Goal: Find specific page/section: Find specific page/section

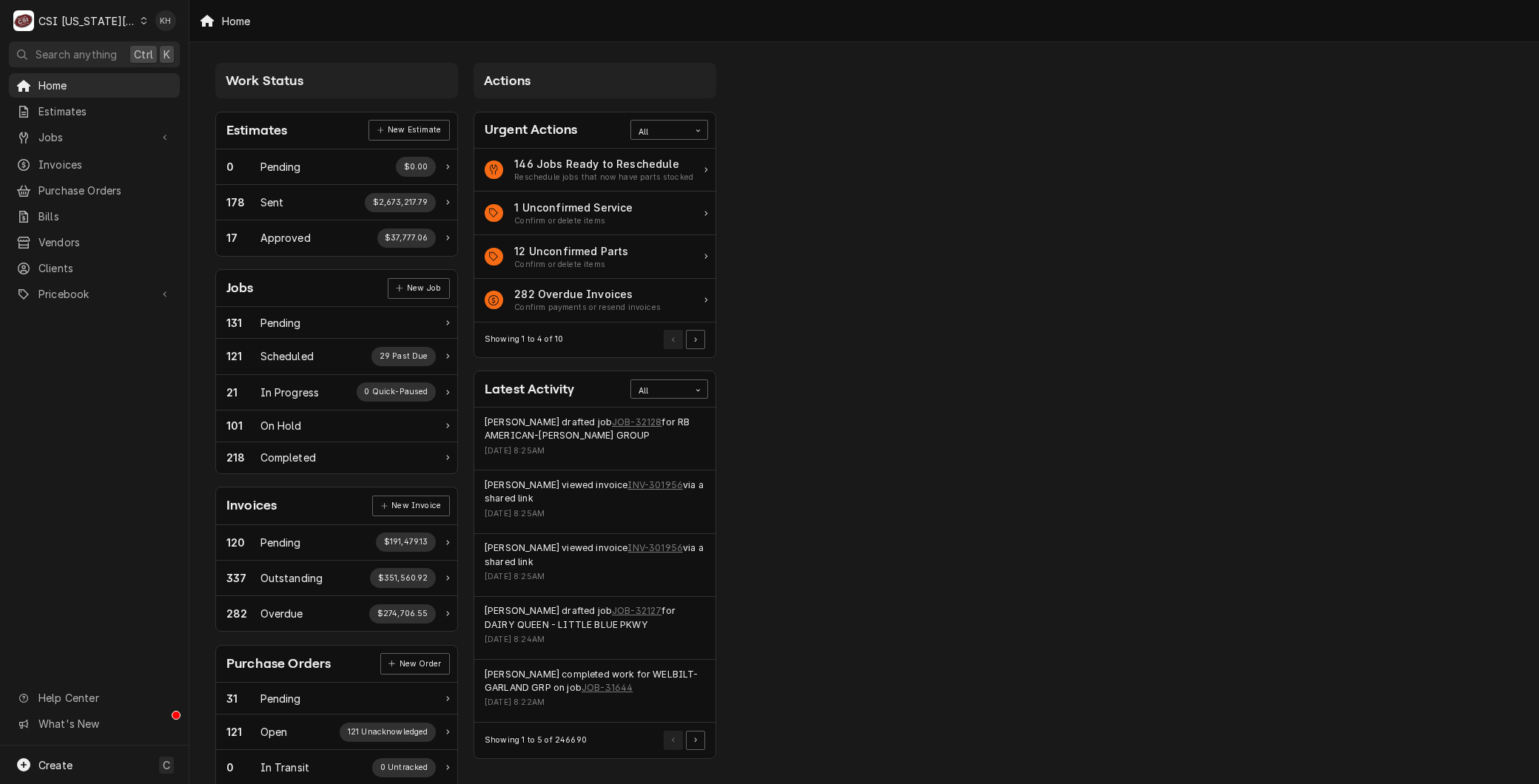
click at [122, 16] on div "C CSI Kansas City" at bounding box center [80, 20] width 143 height 30
click at [181, 77] on div "CSI St. [PERSON_NAME]" at bounding box center [254, 81] width 216 height 15
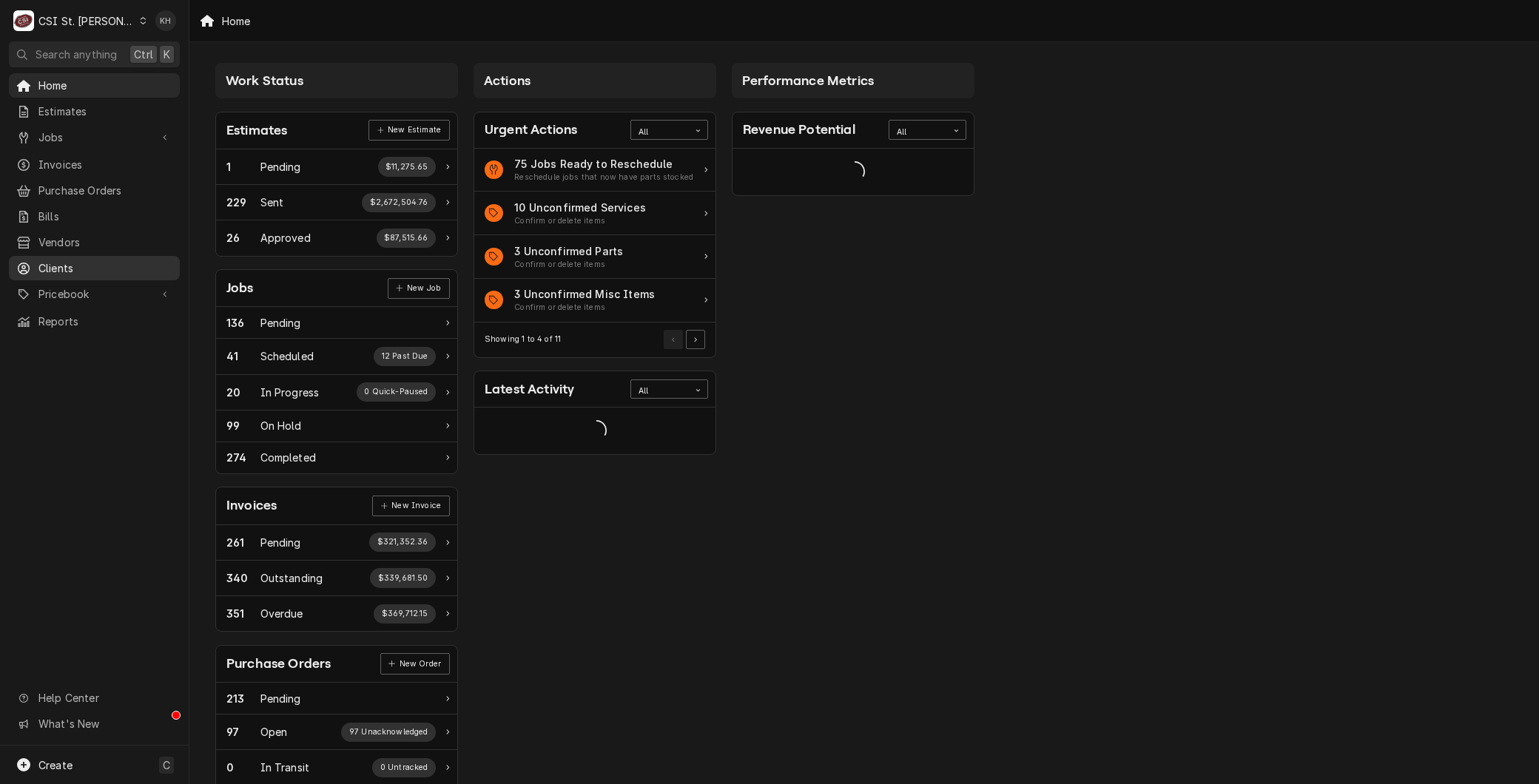
click at [90, 259] on div "Clients" at bounding box center [94, 268] width 165 height 19
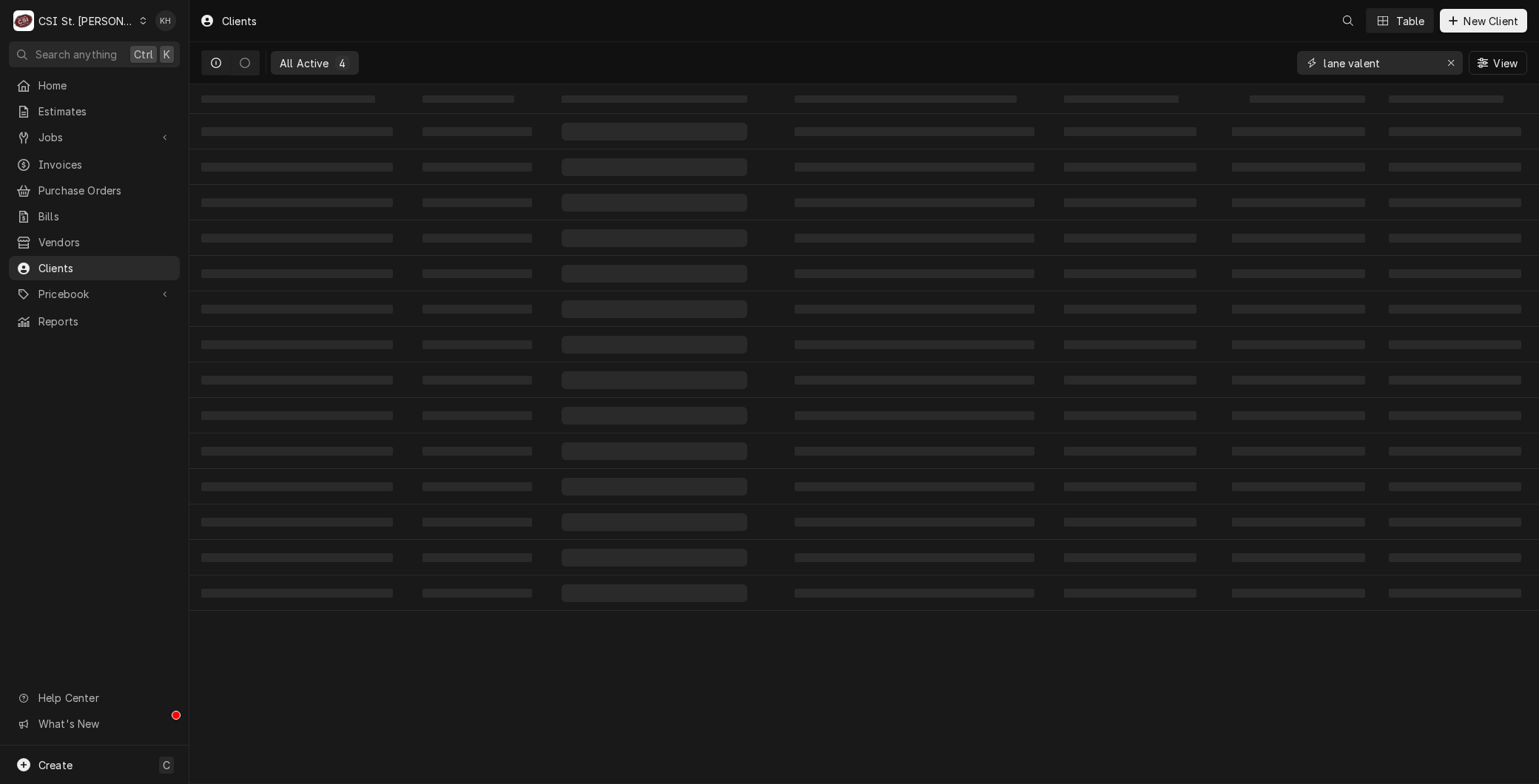
drag, startPoint x: 1387, startPoint y: 69, endPoint x: 1108, endPoint y: 77, distance: 279.1
click at [1110, 77] on div "All Active 4 lane valent View" at bounding box center [864, 62] width 1326 height 41
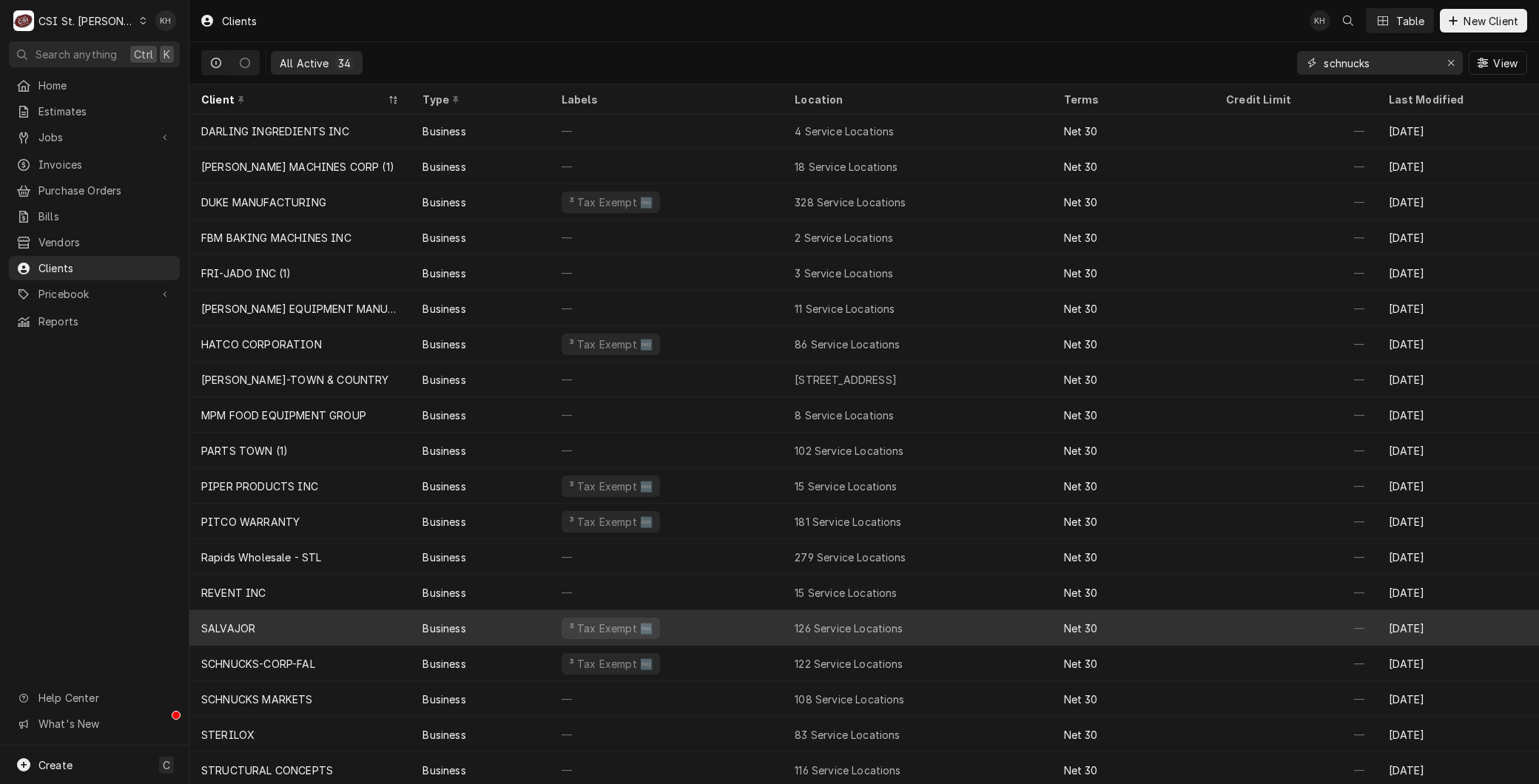
scroll to position [251, 0]
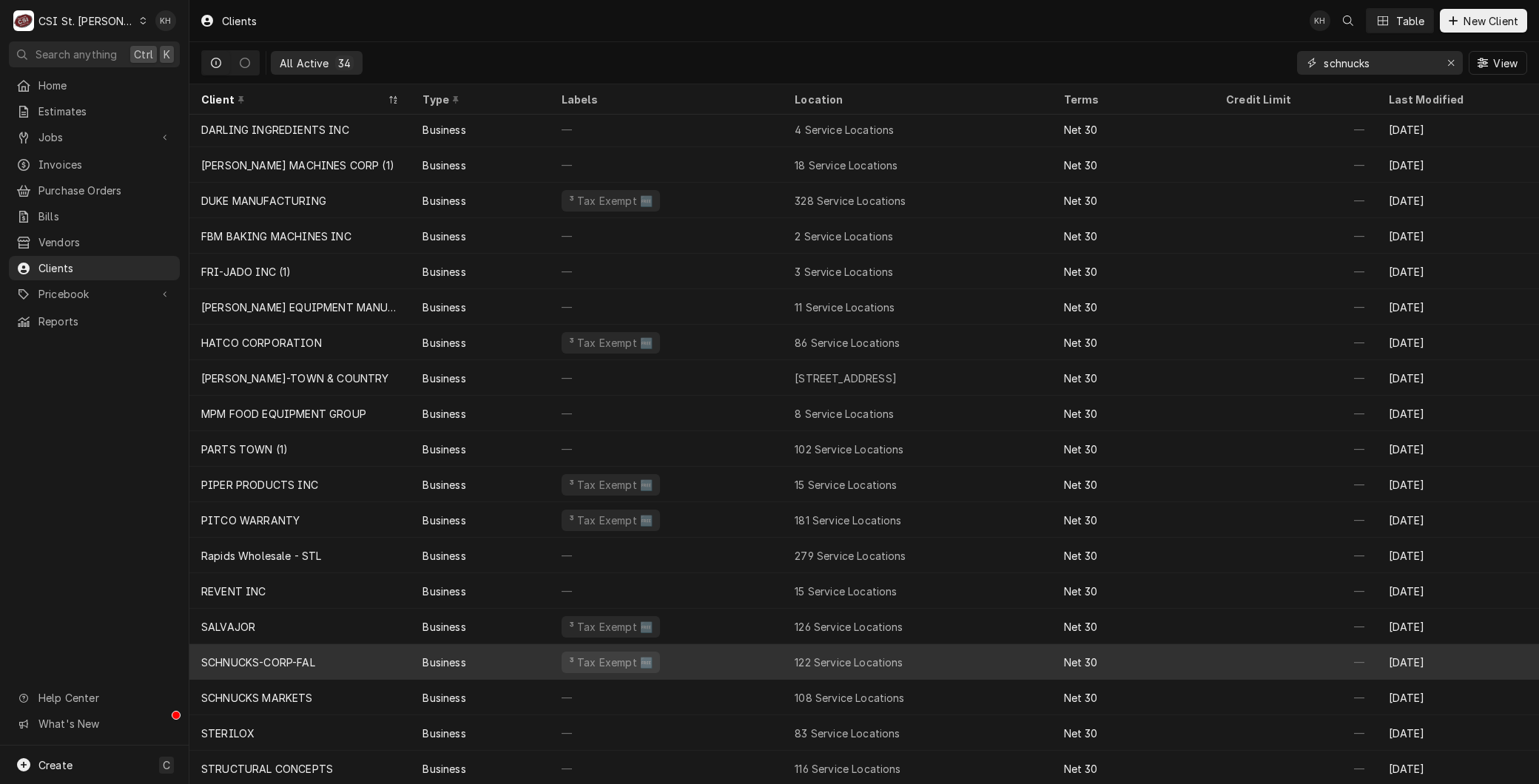
type input "schnucks"
click at [267, 654] on div "SCHNUCKS-CORP-FAL" at bounding box center [258, 662] width 114 height 15
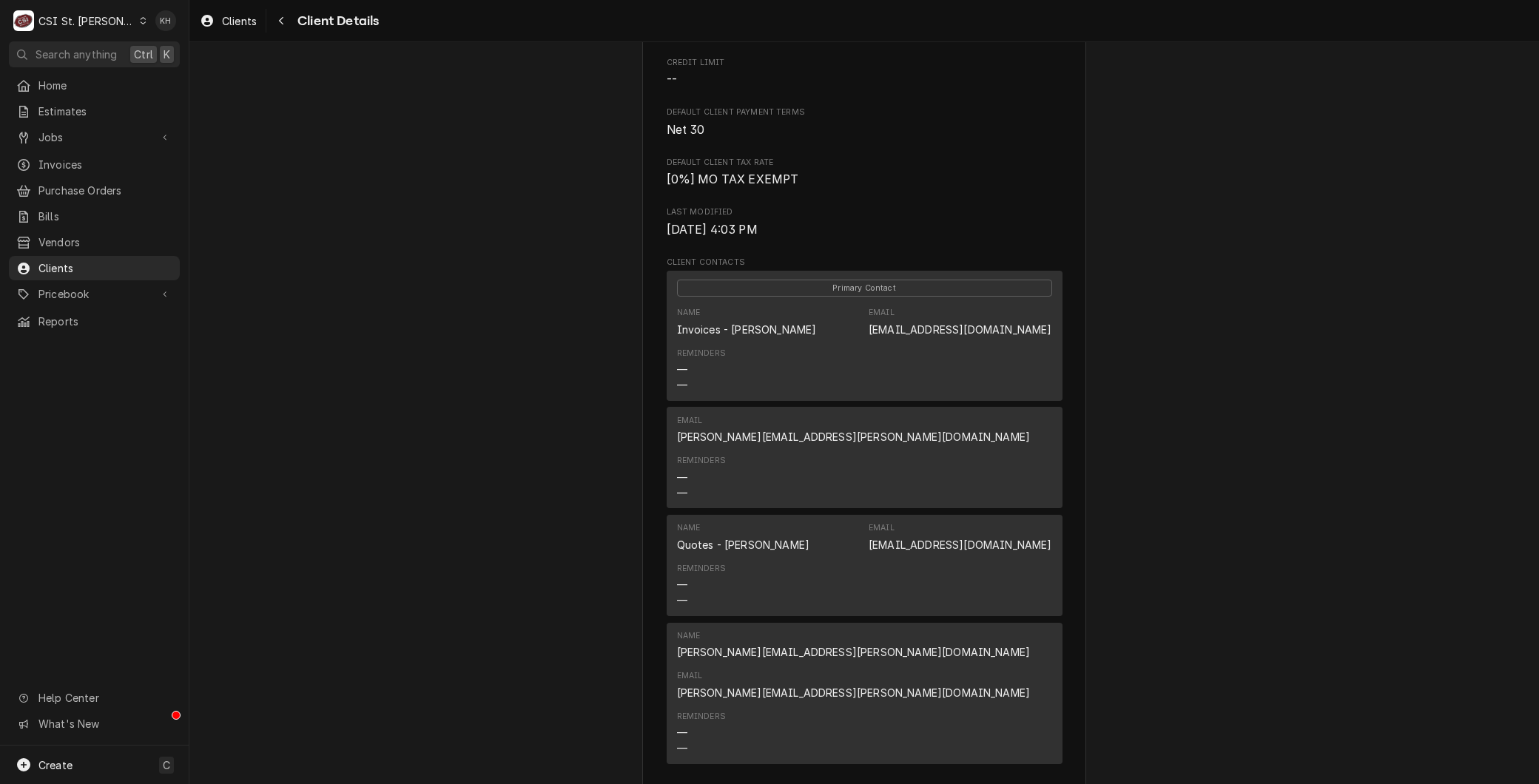
scroll to position [575, 0]
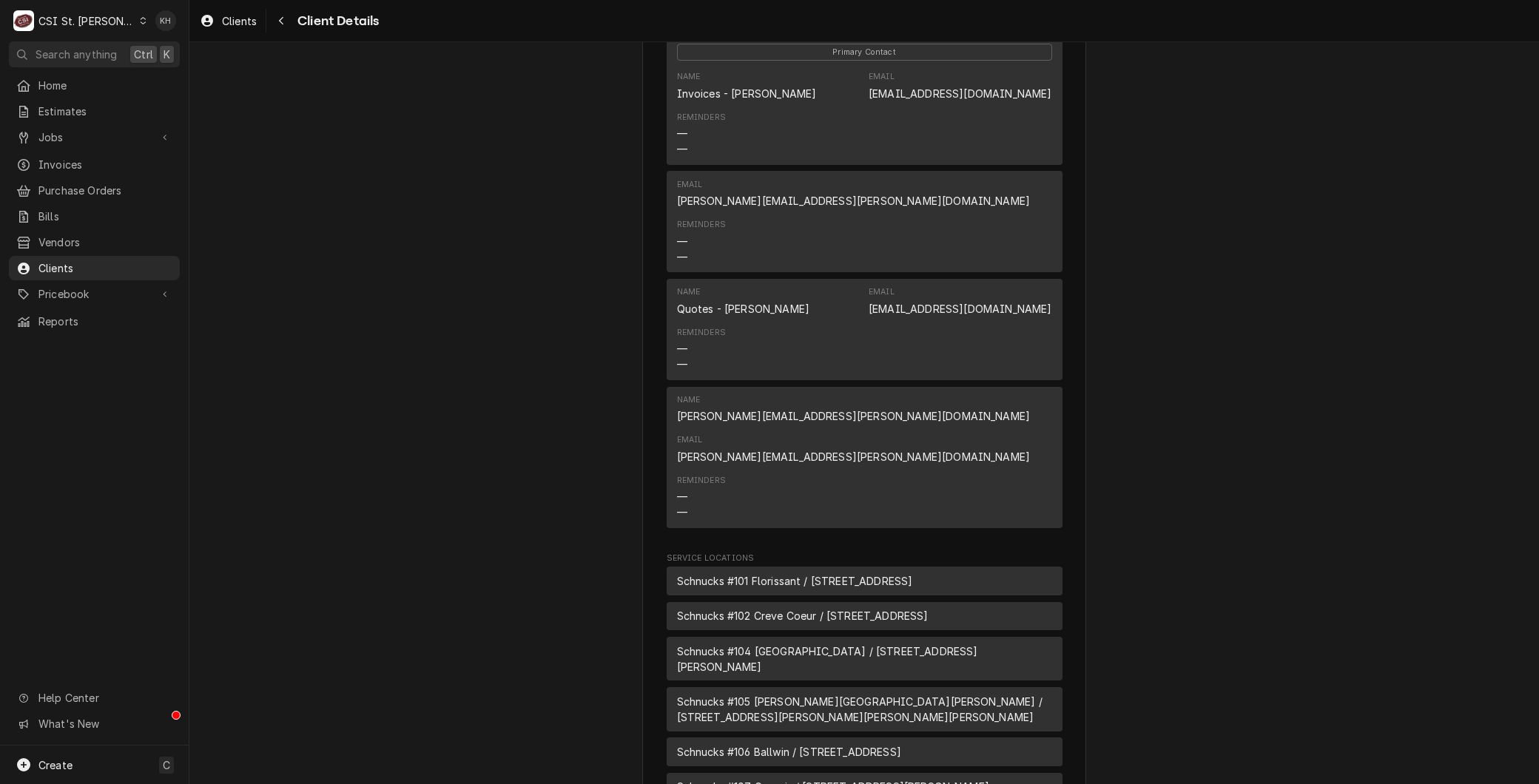
click at [781, 131] on div "Reminders — —" at bounding box center [864, 134] width 375 height 56
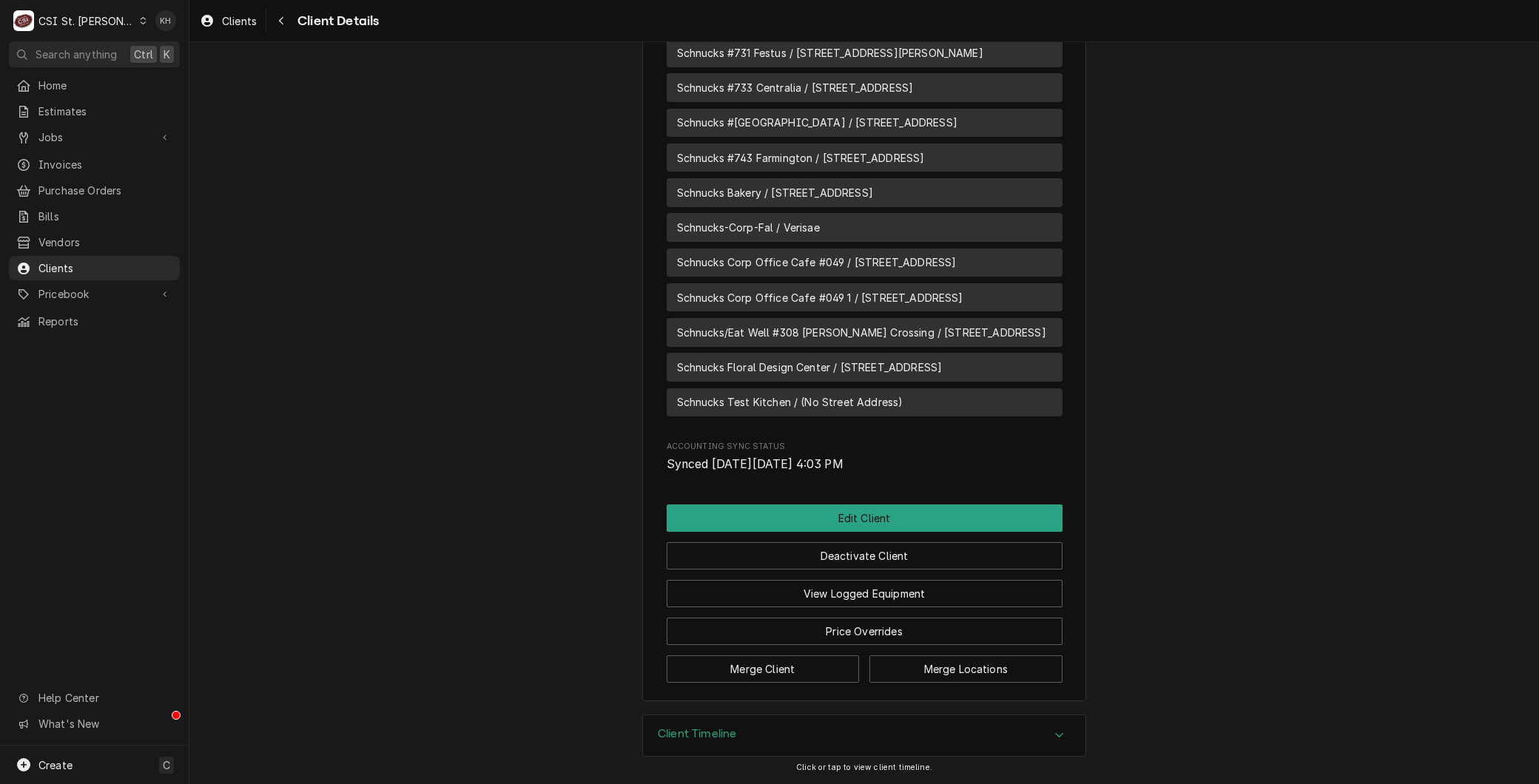
scroll to position [5511, 0]
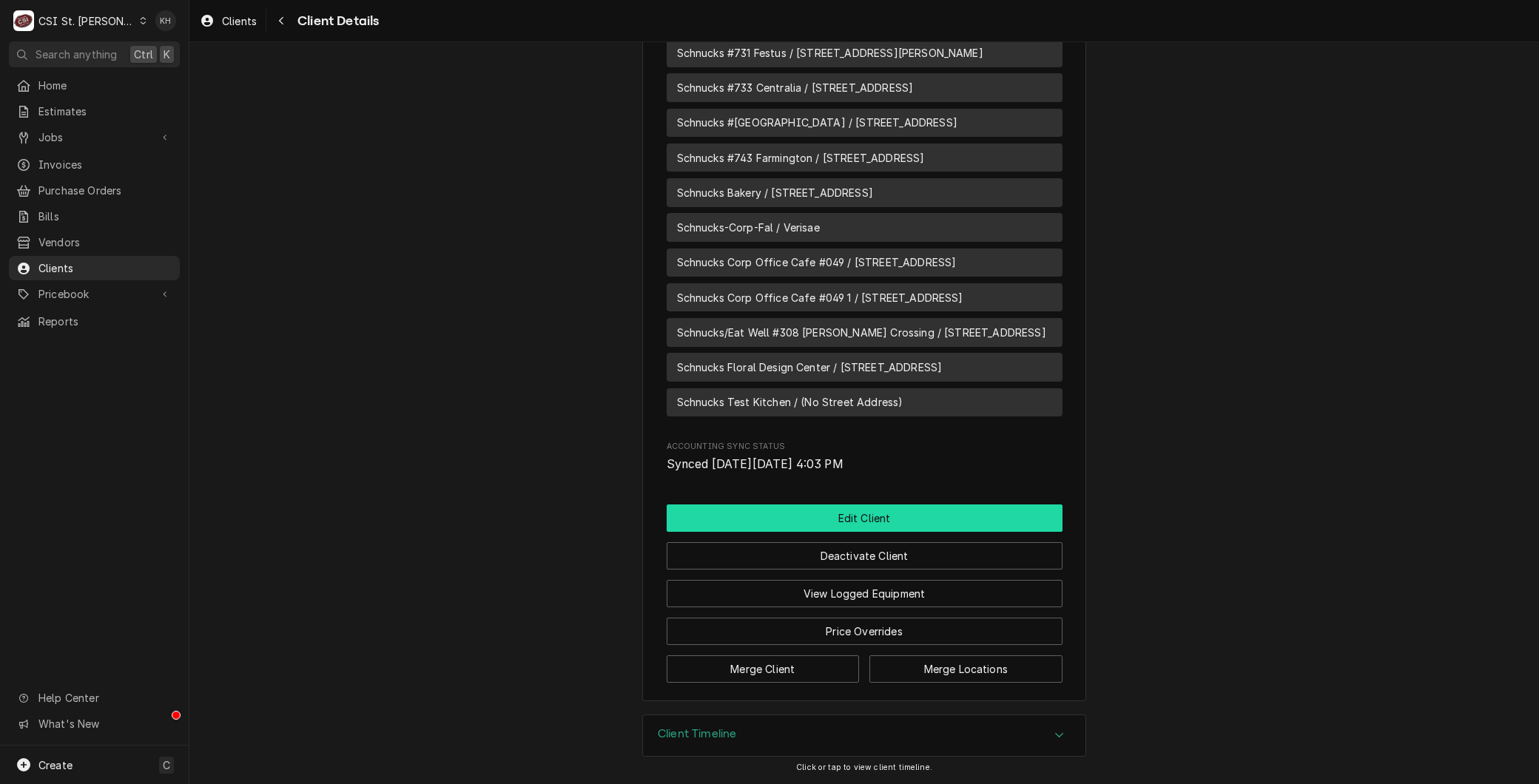
click at [742, 512] on button "Edit Client" at bounding box center [864, 518] width 396 height 27
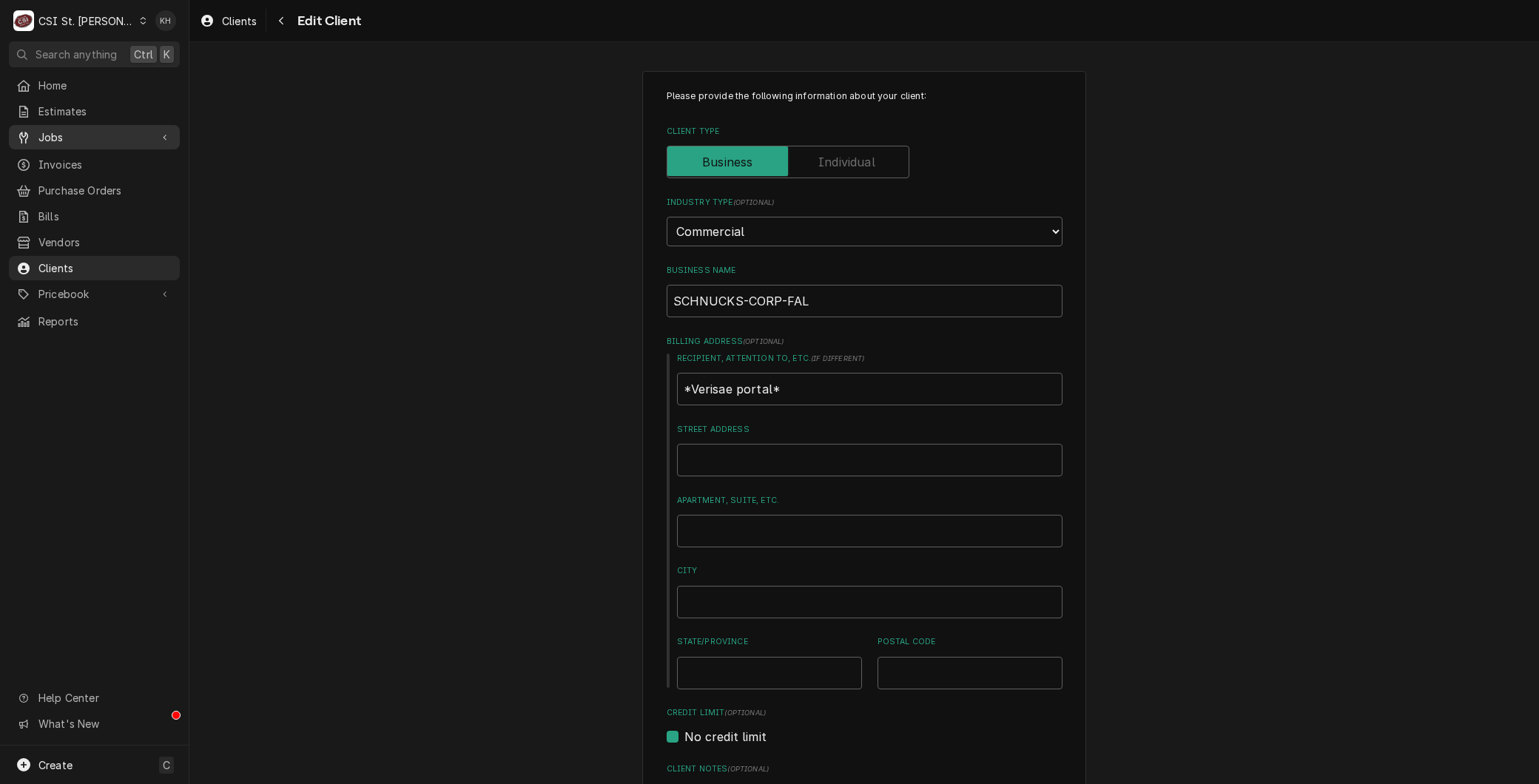
click at [63, 137] on span "Jobs" at bounding box center [94, 137] width 112 height 15
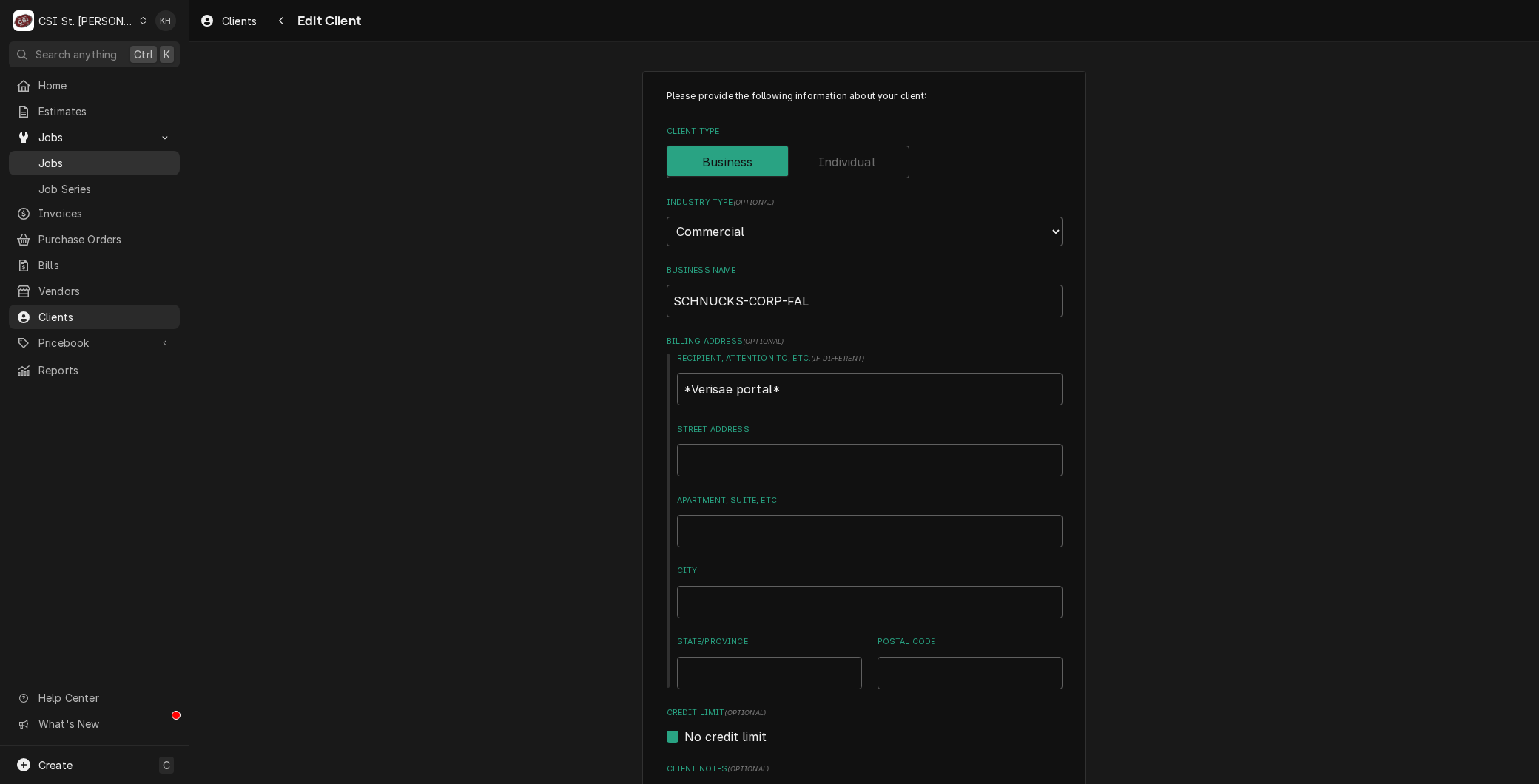
click at [60, 154] on div "Jobs" at bounding box center [94, 163] width 165 height 19
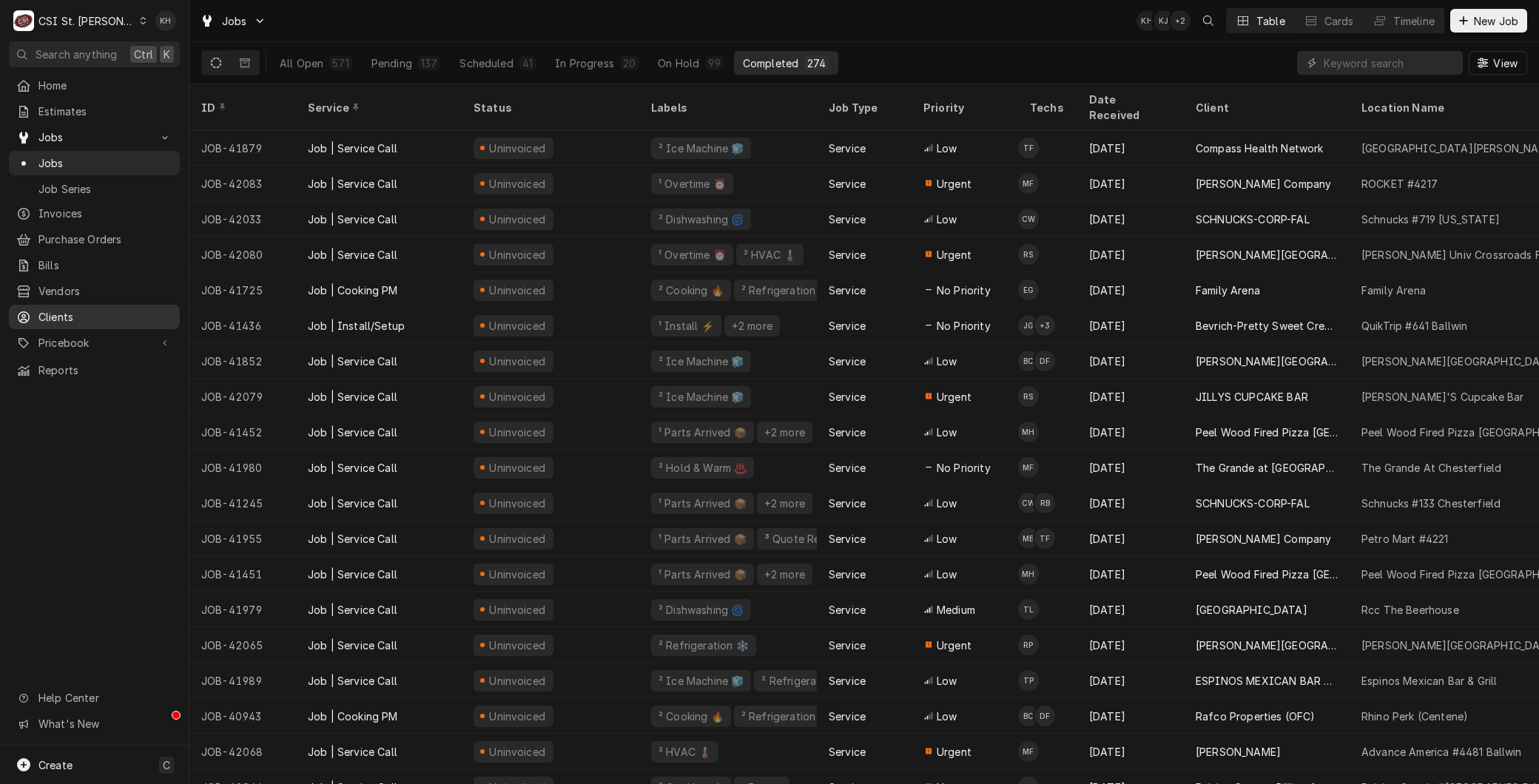
click at [77, 309] on span "Clients" at bounding box center [106, 317] width 134 height 15
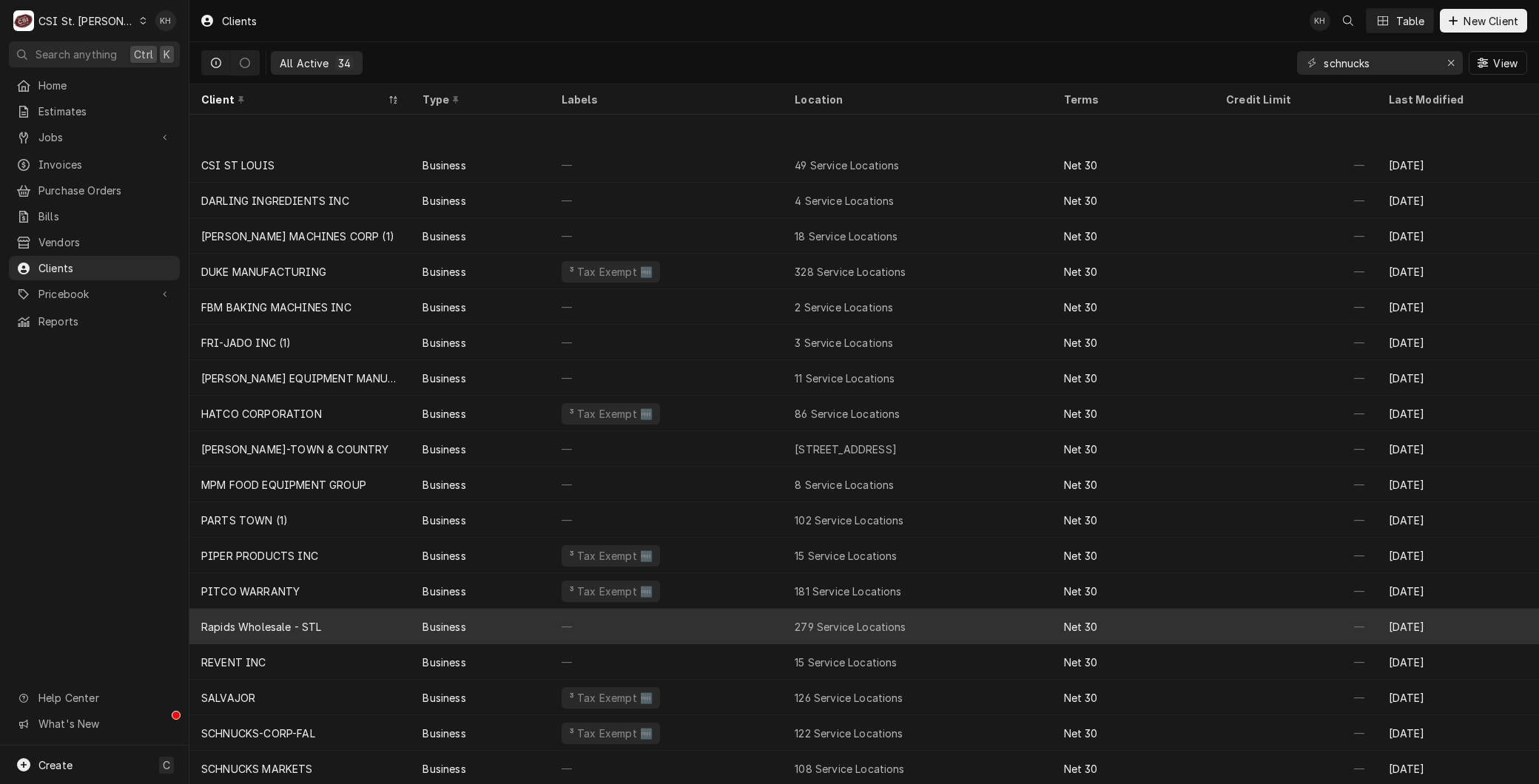
scroll to position [286, 0]
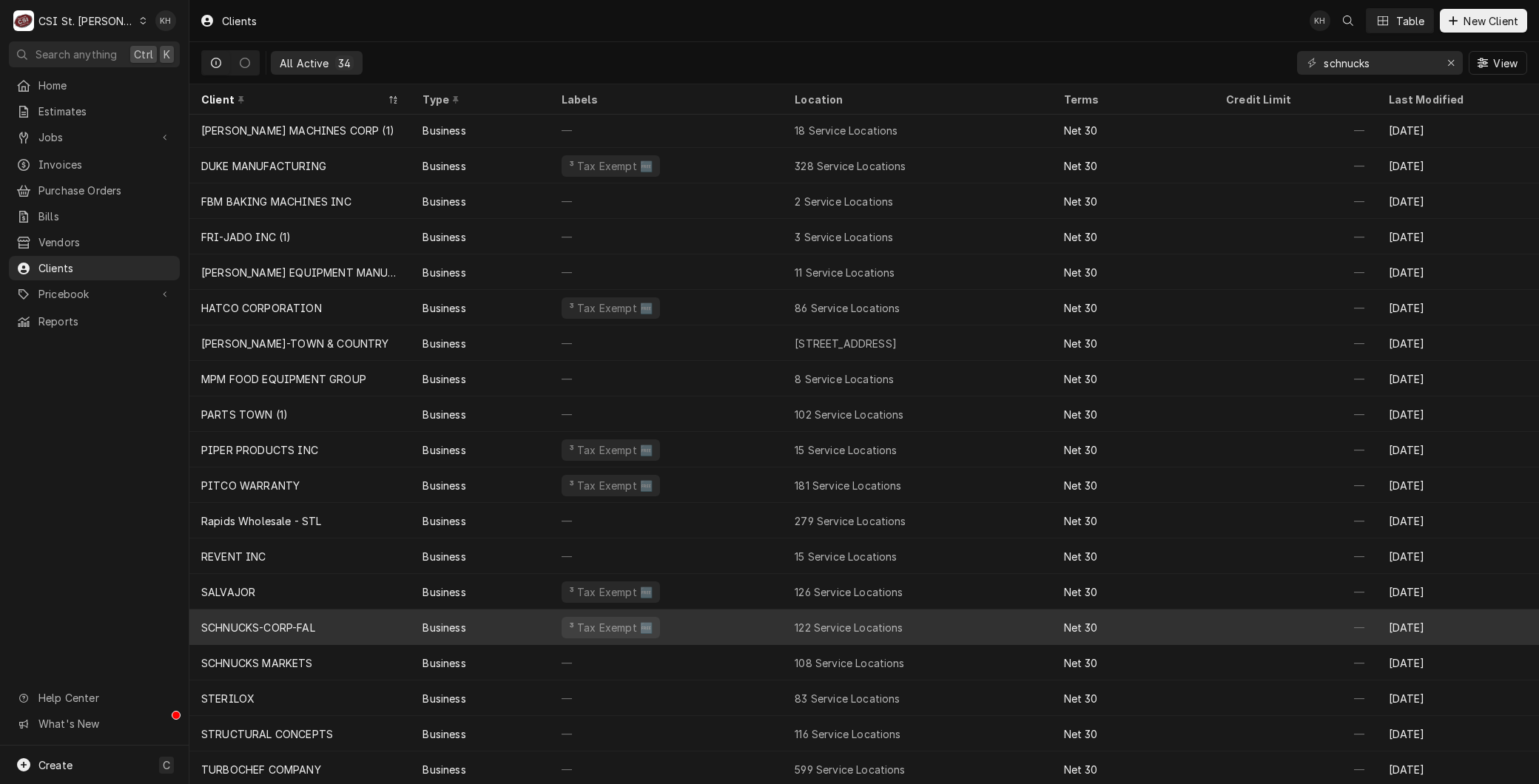
click at [279, 624] on div "SCHNUCKS-CORP-FAL" at bounding box center [258, 627] width 114 height 15
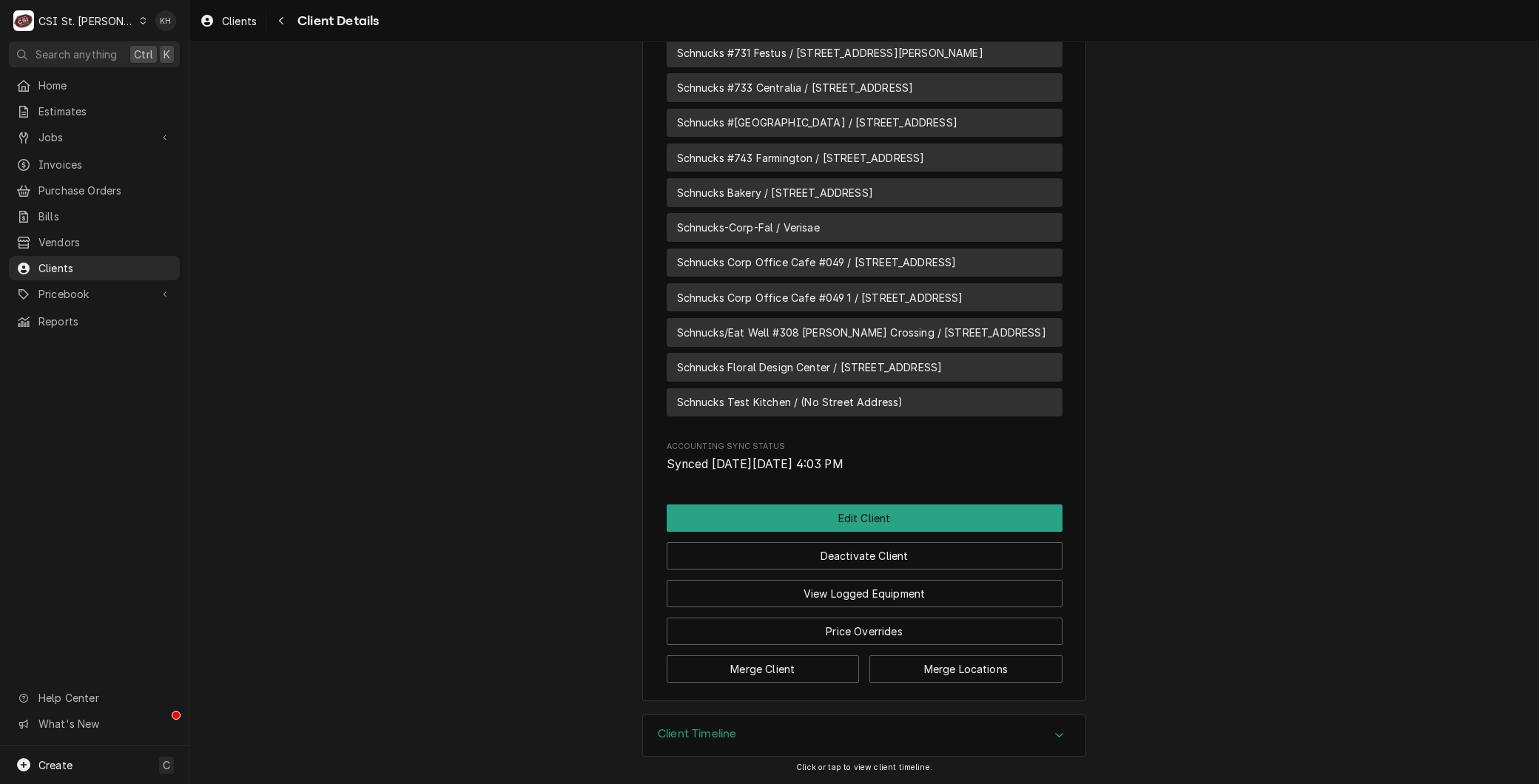
scroll to position [5511, 0]
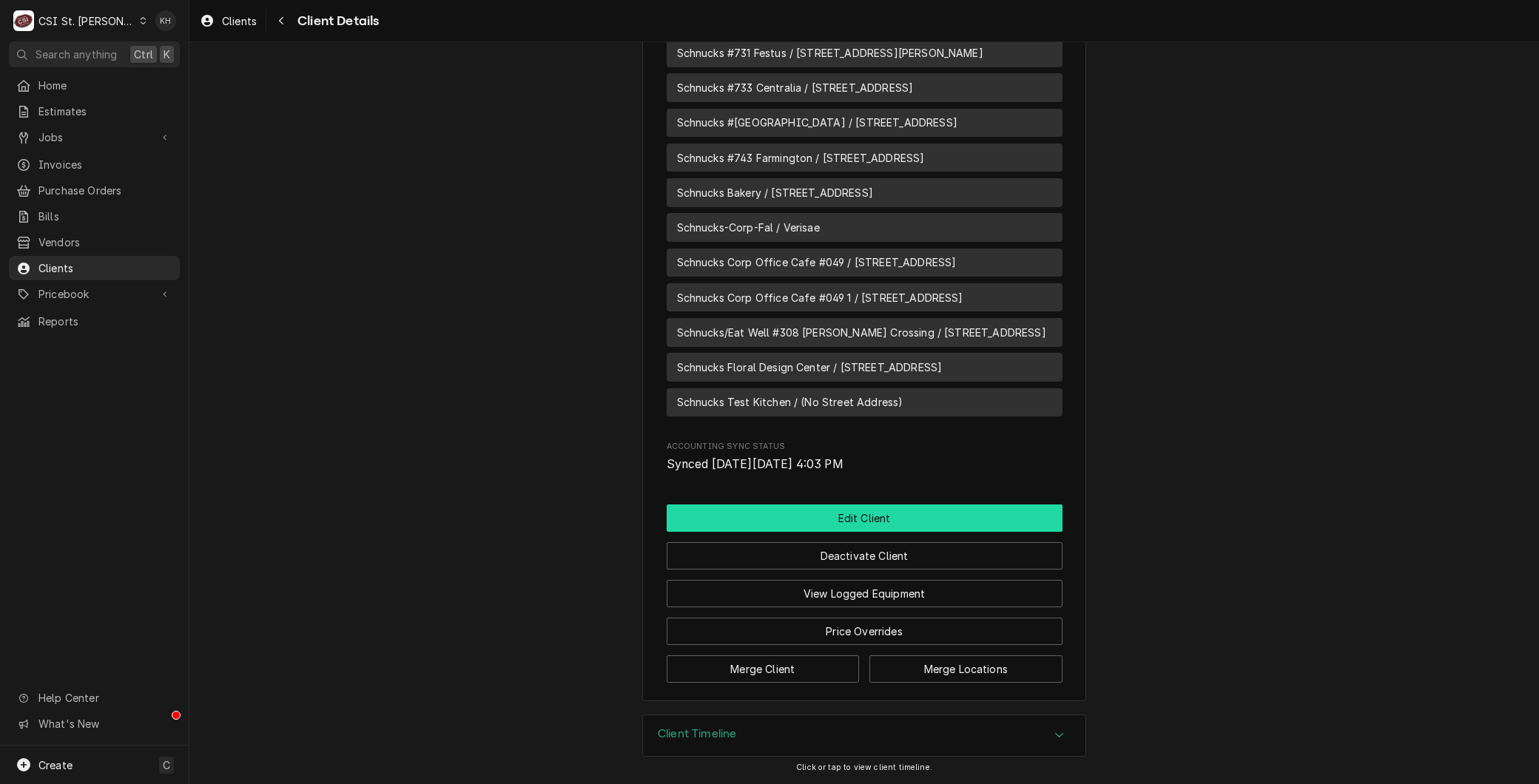
click at [779, 511] on button "Edit Client" at bounding box center [864, 518] width 396 height 27
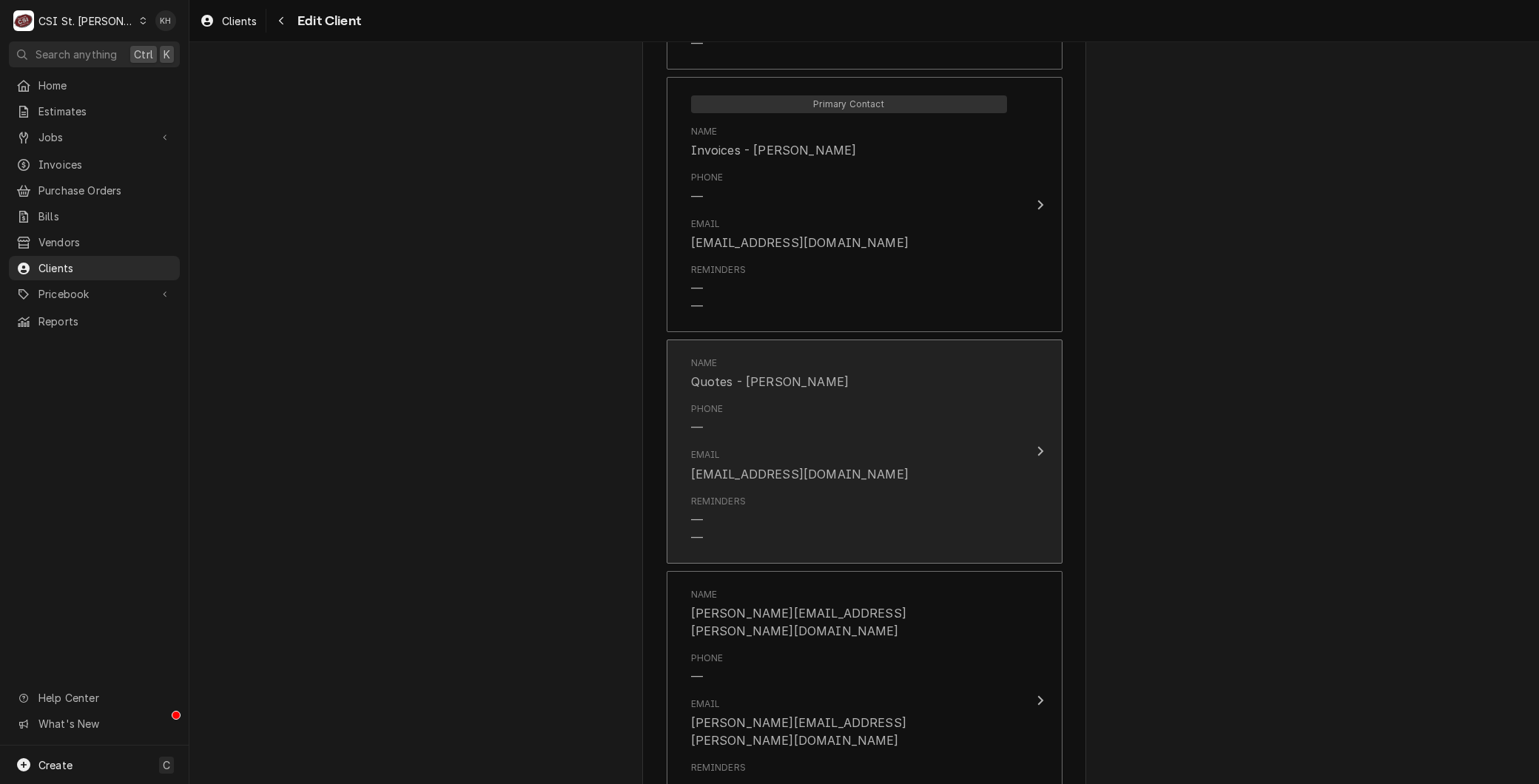
scroll to position [1396, 0]
click at [834, 455] on div "Email [EMAIL_ADDRESS][DOMAIN_NAME]" at bounding box center [849, 467] width 316 height 46
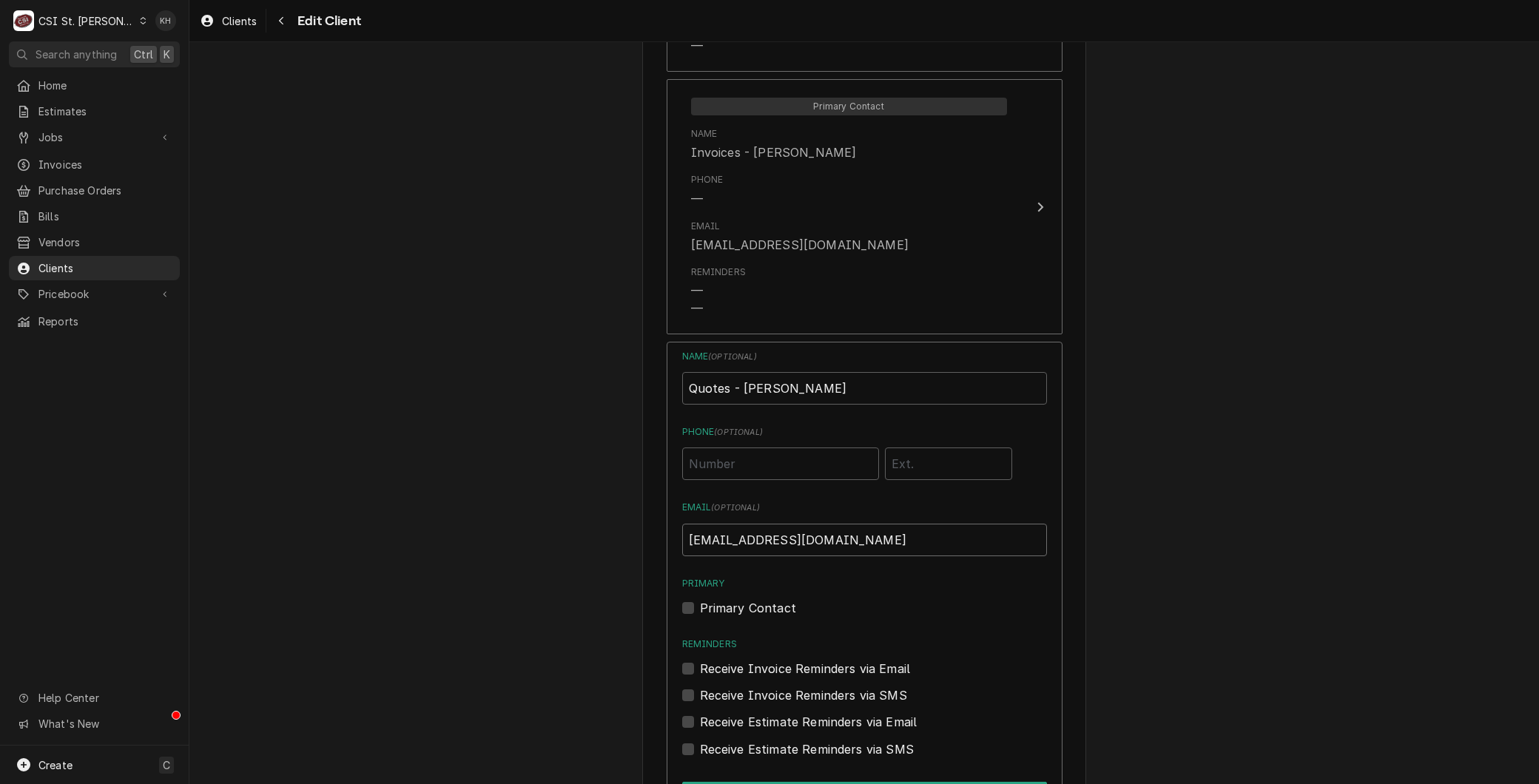
drag, startPoint x: 843, startPoint y: 529, endPoint x: 635, endPoint y: 535, distance: 208.1
click at [643, 535] on div "Please provide the following information about your client: Client Type Industr…" at bounding box center [864, 239] width 444 height 3130
click at [65, 119] on div "Home Estimates Jobs Jobs Job Series Invoices Purchase Orders Bills Vendors Clie…" at bounding box center [94, 203] width 189 height 260
click at [63, 130] on span "Jobs" at bounding box center [94, 137] width 112 height 15
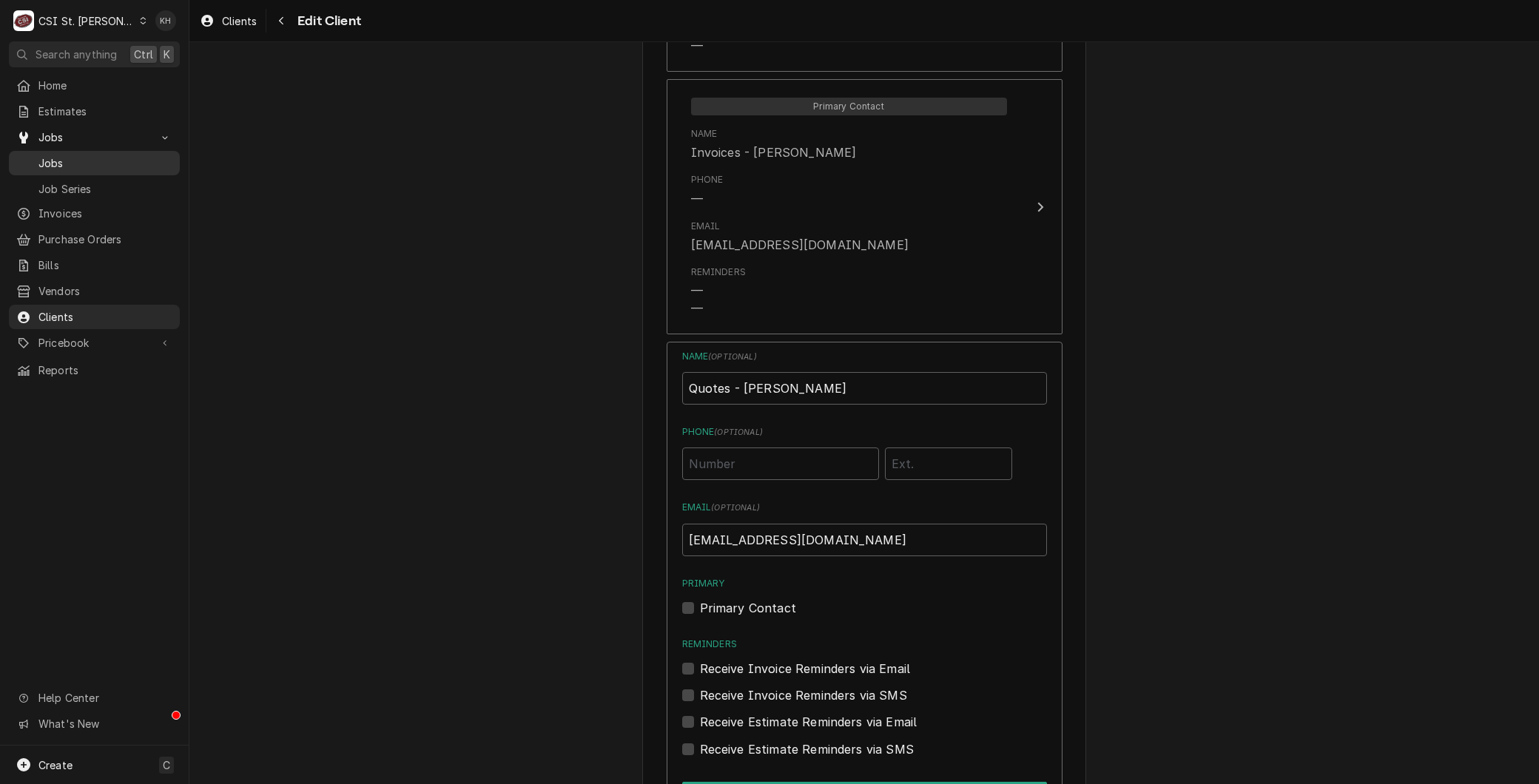
click at [61, 158] on span "Jobs" at bounding box center [106, 163] width 134 height 15
